Goal: Transaction & Acquisition: Obtain resource

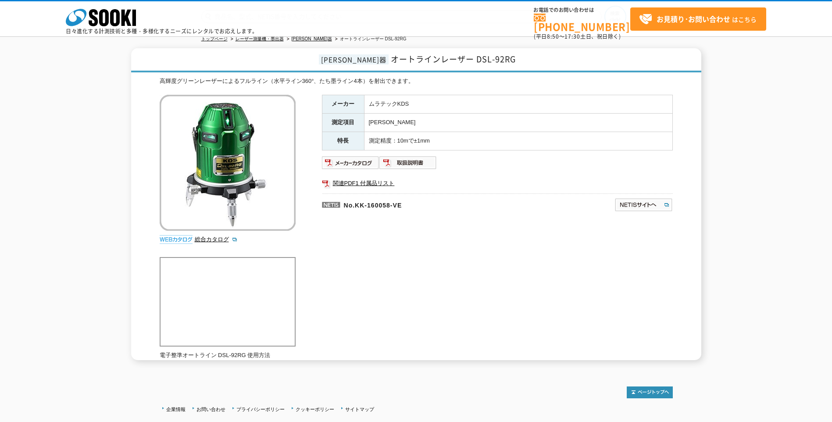
scroll to position [3, 0]
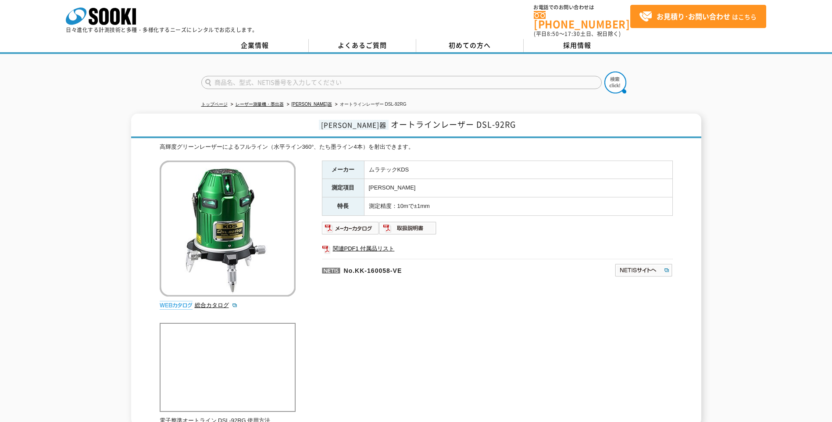
click at [171, 301] on img at bounding box center [176, 305] width 33 height 9
click at [214, 302] on link "総合カタログ" at bounding box center [216, 305] width 43 height 7
click at [407, 221] on img at bounding box center [408, 228] width 57 height 14
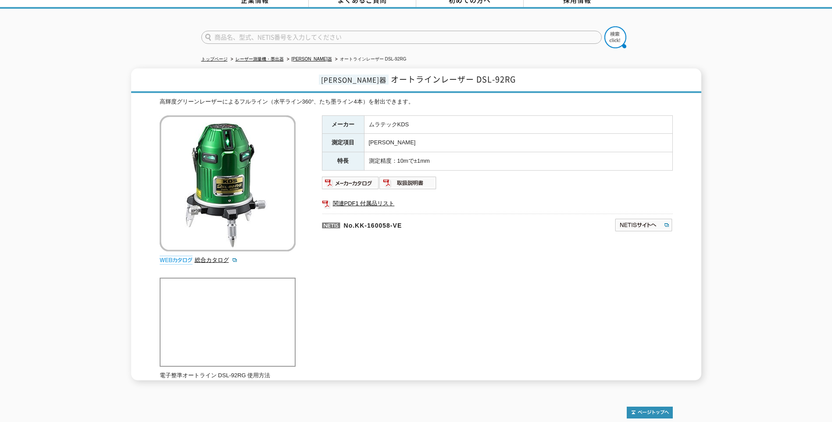
scroll to position [47, 0]
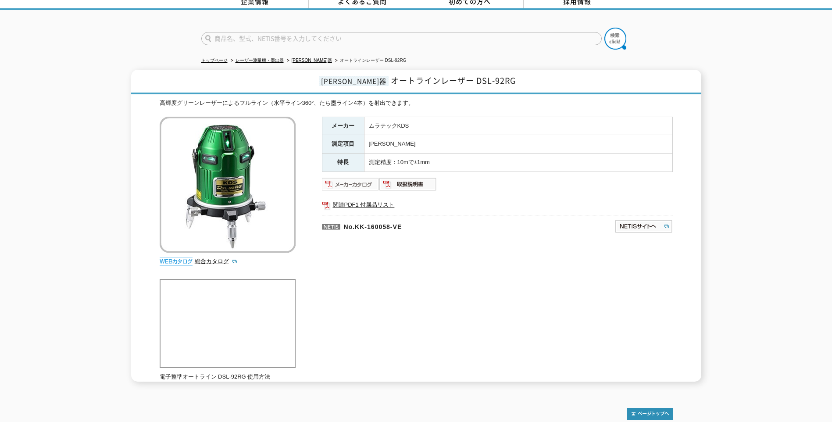
click at [346, 182] on img at bounding box center [350, 184] width 57 height 14
